Goal: Transaction & Acquisition: Purchase product/service

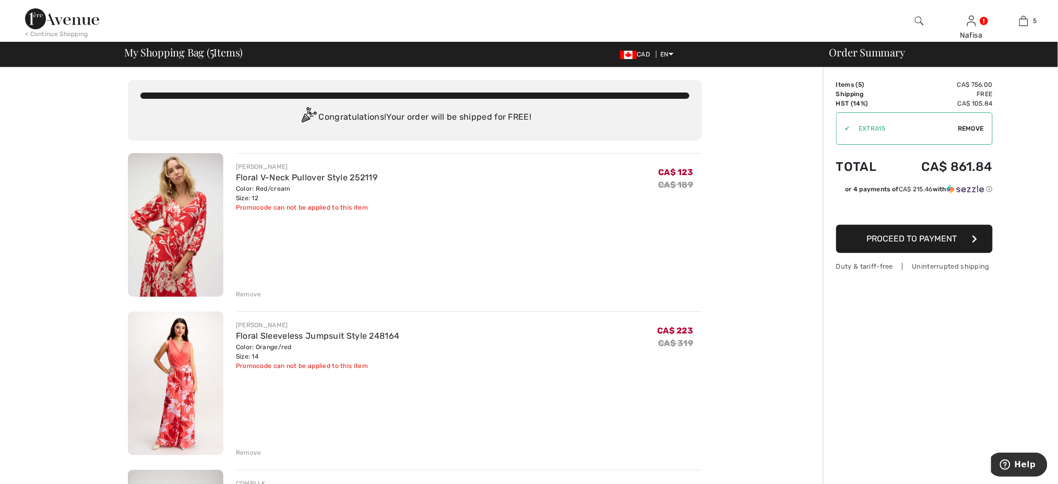
click at [79, 20] on img at bounding box center [62, 18] width 74 height 21
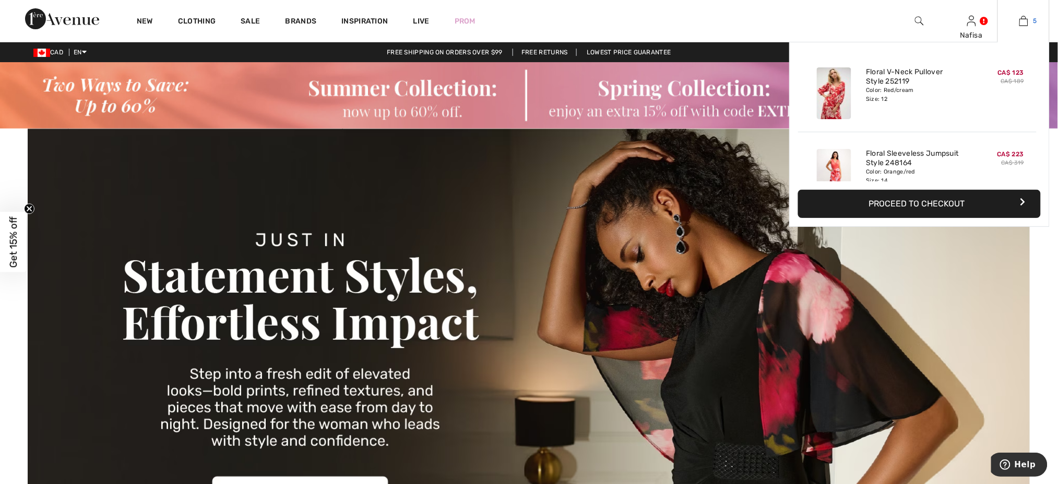
click at [1018, 20] on link "5" at bounding box center [1023, 21] width 51 height 13
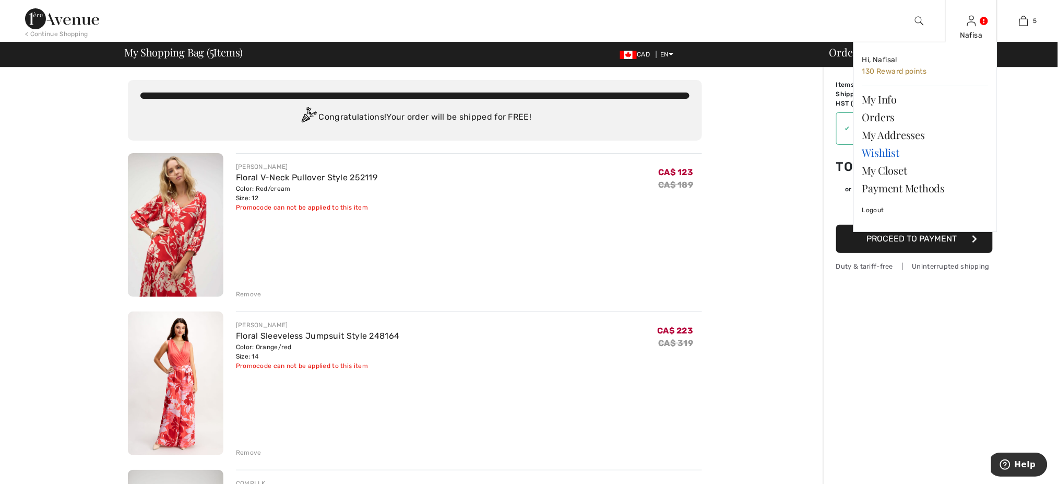
click at [886, 154] on link "Wishlist" at bounding box center [926, 153] width 126 height 18
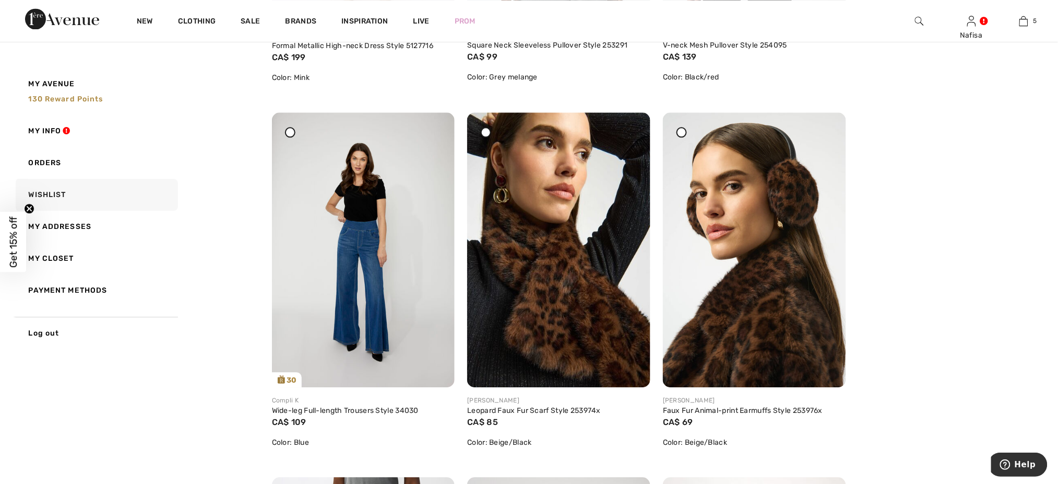
scroll to position [919, 0]
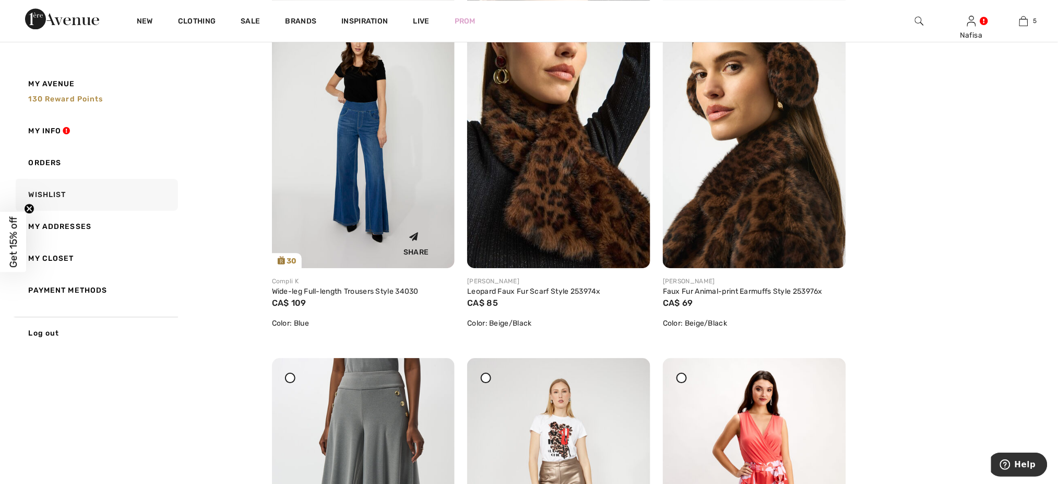
click at [338, 198] on img at bounding box center [363, 130] width 183 height 275
click at [355, 183] on img at bounding box center [363, 130] width 183 height 275
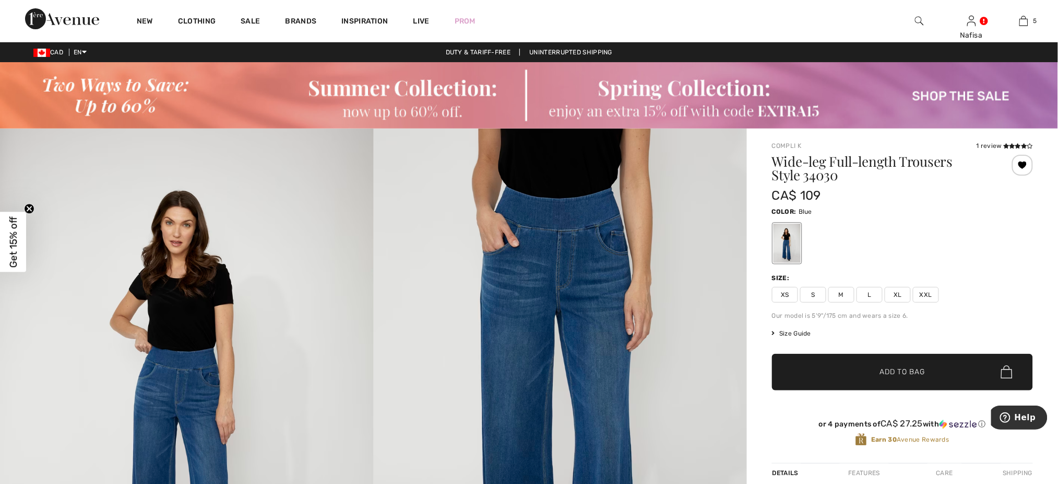
click at [873, 298] on span "L" at bounding box center [870, 295] width 26 height 16
click at [897, 376] on span "Add to Bag" at bounding box center [902, 371] width 45 height 11
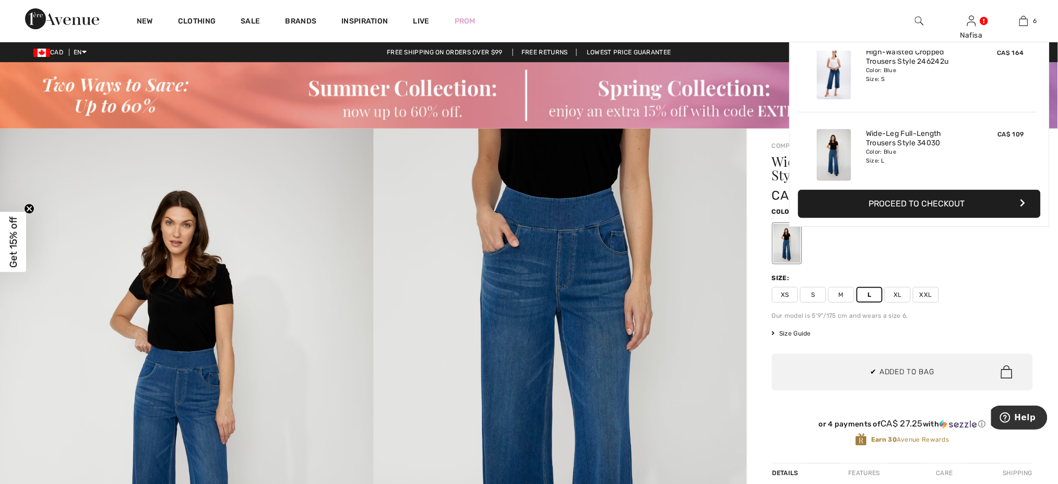
scroll to position [358, 0]
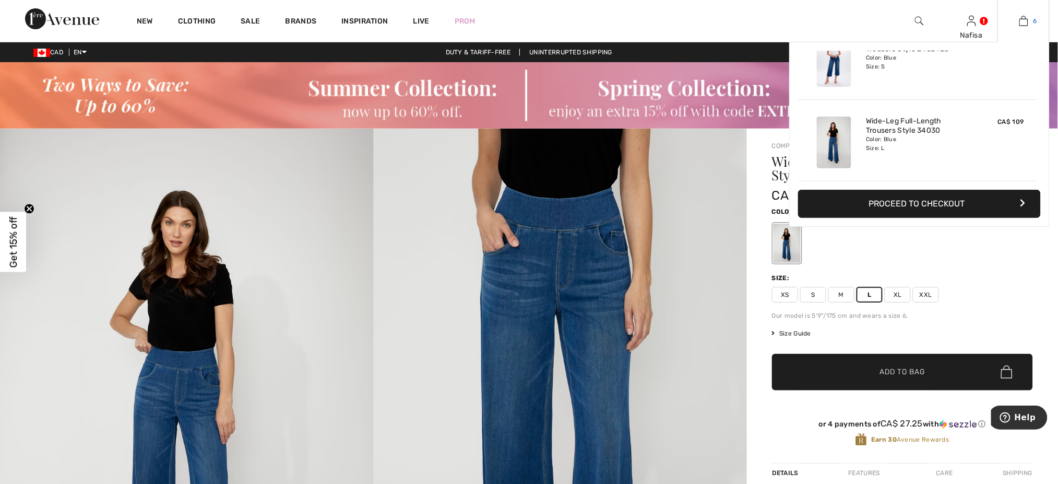
click at [1015, 23] on link "6" at bounding box center [1023, 21] width 51 height 13
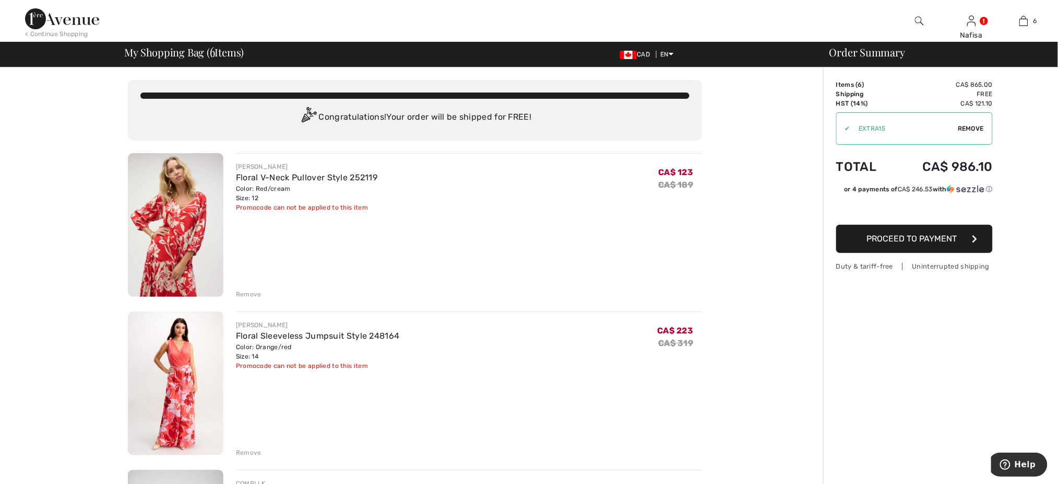
click at [93, 23] on img at bounding box center [62, 18] width 74 height 21
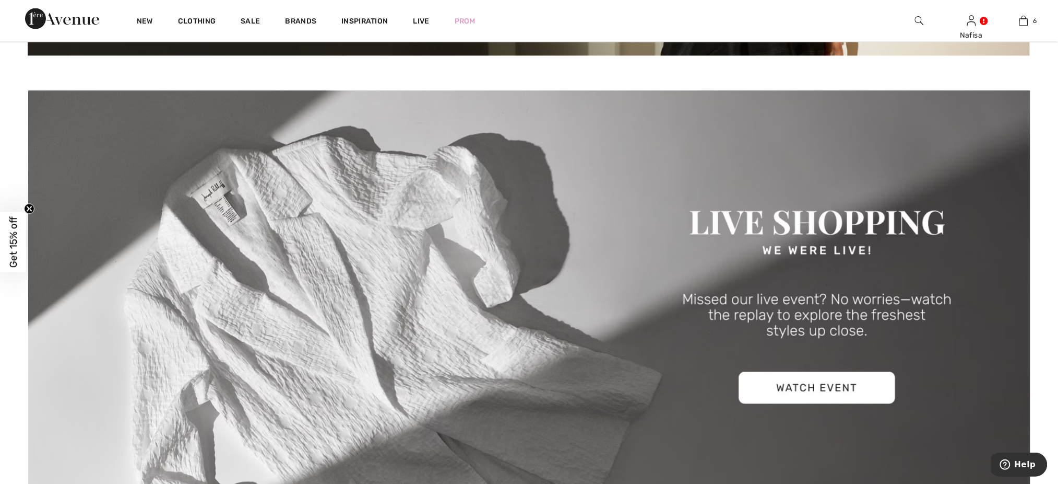
scroll to position [557, 0]
